Goal: Task Accomplishment & Management: Use online tool/utility

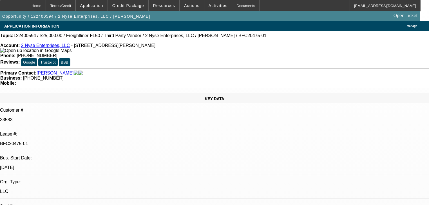
select select "0"
select select "6"
select select "0"
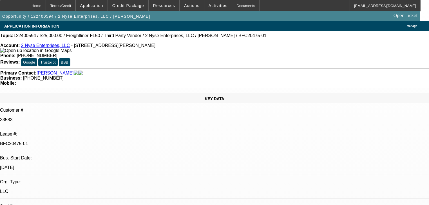
select select "0"
select select "6"
select select "0"
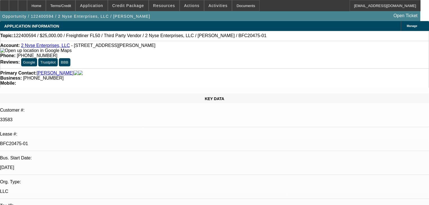
select select "0"
select select "6"
select select "0"
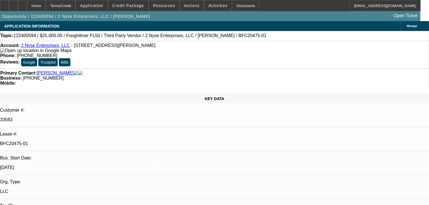
select select "6"
click at [127, 4] on span "Credit Package" at bounding box center [128, 5] width 32 height 5
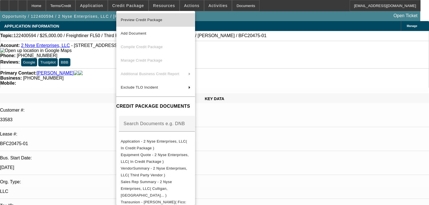
click at [149, 19] on span "Preview Credit Package" at bounding box center [142, 20] width 42 height 4
